Goal: Task Accomplishment & Management: Use online tool/utility

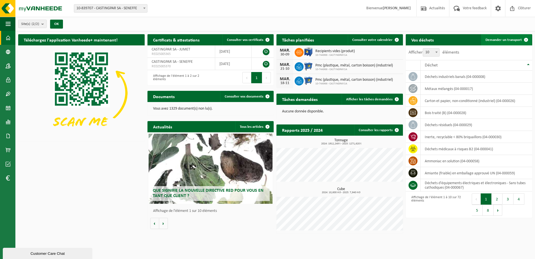
click at [263, 43] on link "Demander un transport" at bounding box center [506, 39] width 51 height 11
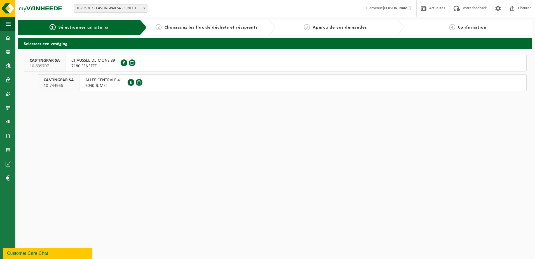
click at [80, 61] on span "CHAUSSÉE DE MONS 89" at bounding box center [93, 61] width 44 height 6
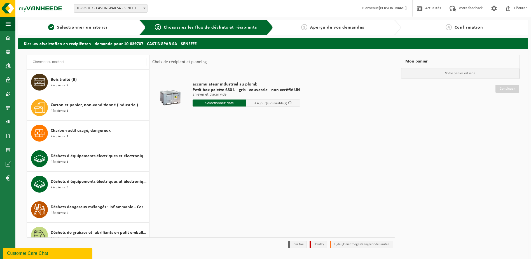
scroll to position [280, 0]
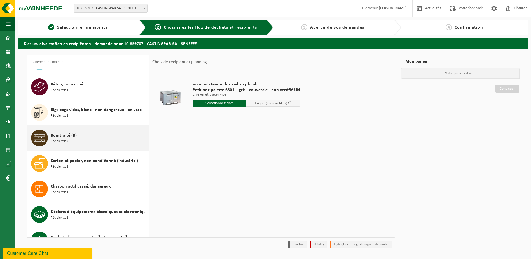
click at [107, 129] on div "Bois traité (B) Récipients: 2" at bounding box center [88, 137] width 122 height 25
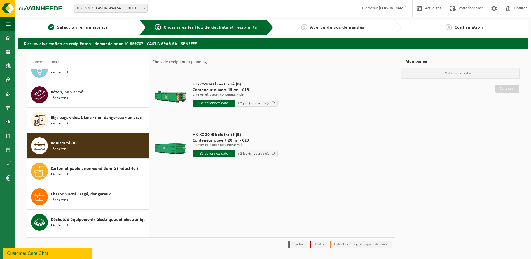
scroll to position [224, 0]
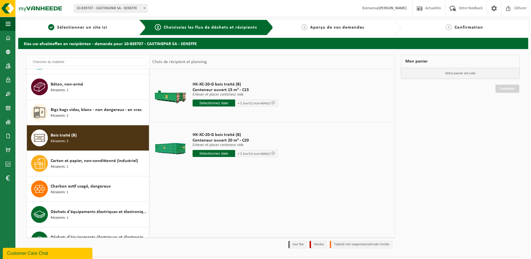
click at [219, 105] on input "text" at bounding box center [214, 102] width 43 height 7
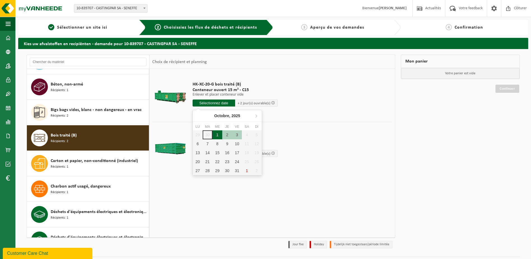
click at [215, 137] on div "1" at bounding box center [217, 134] width 10 height 9
type input "à partir de 2025-10-01"
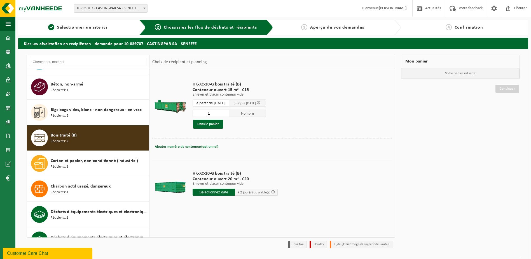
click at [217, 111] on input "1" at bounding box center [211, 112] width 37 height 7
click at [229, 114] on input "1" at bounding box center [211, 112] width 37 height 7
click at [233, 125] on div "Dans le panier" at bounding box center [230, 124] width 74 height 9
click at [58, 132] on div "Bois traité (B) Récipients: 2" at bounding box center [99, 137] width 97 height 17
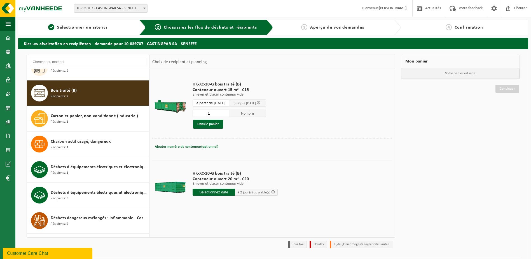
scroll to position [280, 0]
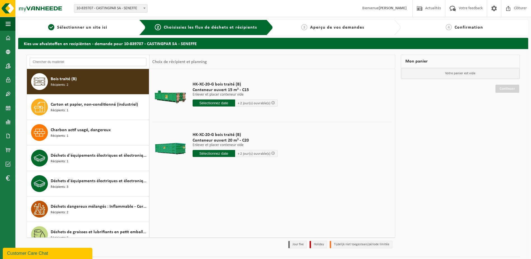
click at [89, 65] on input "text" at bounding box center [88, 62] width 117 height 8
click at [232, 154] on input "text" at bounding box center [214, 153] width 43 height 7
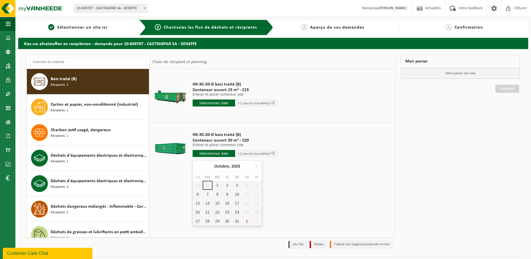
click at [305, 178] on div "HK-XC-20-G bois traité (B) Conteneur ouvert 15 m³ - C15 Enlever et placer conte…" at bounding box center [271, 153] width 245 height 168
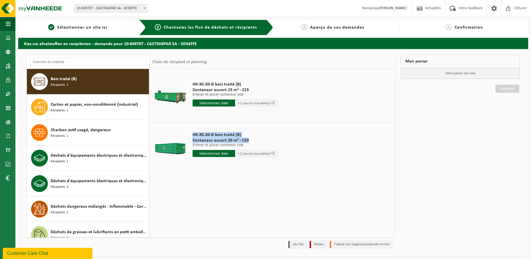
drag, startPoint x: 192, startPoint y: 132, endPoint x: 253, endPoint y: 139, distance: 61.4
click at [253, 139] on div "HK-XC-20-G bois traité (B) Conteneur ouvert 20 m³ - C20 Enlever et placer conte…" at bounding box center [235, 145] width 91 height 39
copy div "HK-XC-20-G bois traité (B) Conteneur ouvert 20 m³ - C20"
click at [46, 63] on input "text" at bounding box center [88, 62] width 117 height 8
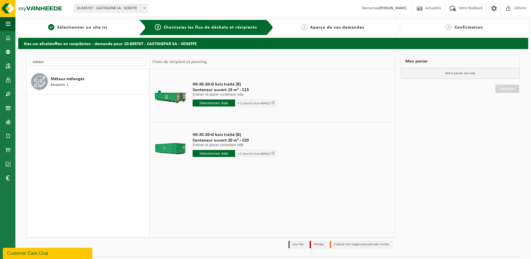
scroll to position [0, 0]
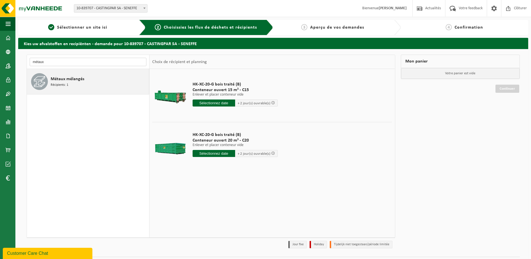
type input "métaux"
click at [104, 69] on div "Métaux mélangés Récipients: 1" at bounding box center [88, 81] width 122 height 25
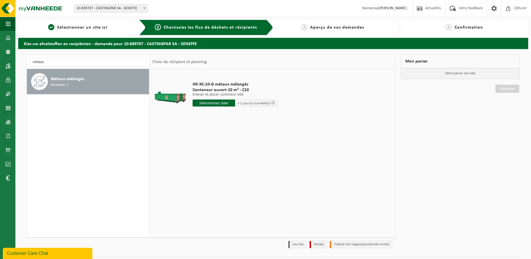
click at [205, 104] on input "text" at bounding box center [214, 102] width 43 height 7
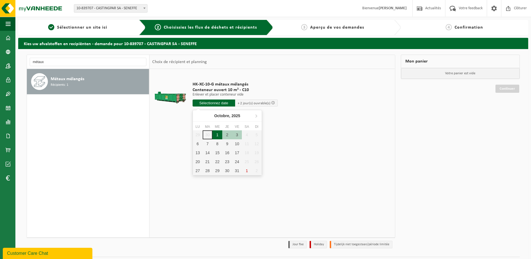
click at [214, 133] on div "1" at bounding box center [217, 134] width 10 height 9
type input "à partir de 2025-10-01"
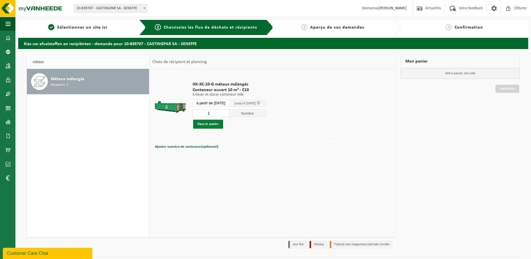
click at [216, 125] on button "Dans le panier" at bounding box center [208, 124] width 30 height 9
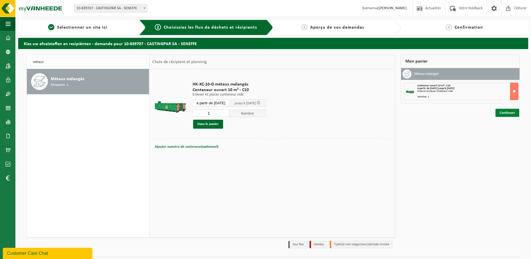
click at [511, 113] on link "Continuer" at bounding box center [508, 113] width 24 height 8
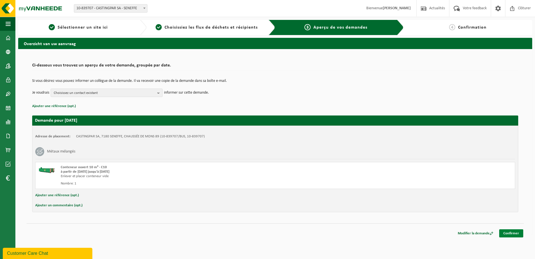
click at [508, 231] on link "Confirmer" at bounding box center [511, 233] width 24 height 8
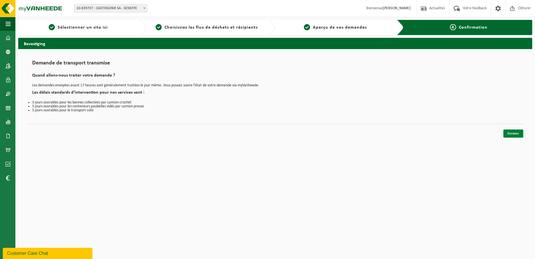
click at [512, 132] on link "Fermer" at bounding box center [514, 133] width 20 height 8
